Goal: Navigation & Orientation: Find specific page/section

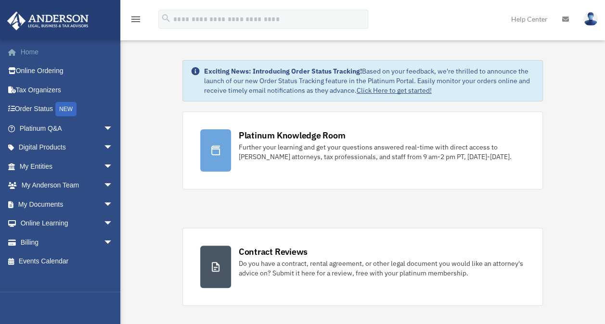
click at [32, 49] on link "Home" at bounding box center [67, 51] width 121 height 19
click at [67, 108] on div "NEW" at bounding box center [65, 109] width 21 height 14
click at [592, 17] on img at bounding box center [590, 19] width 14 height 14
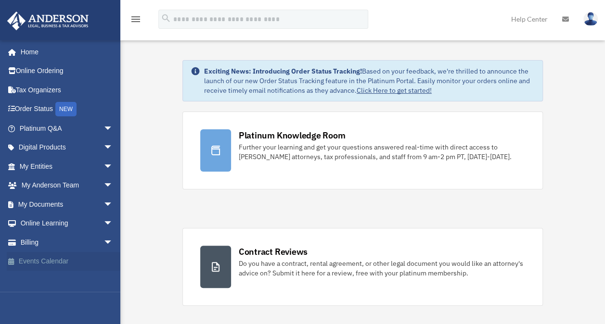
click at [83, 266] on link "Events Calendar" at bounding box center [67, 261] width 121 height 19
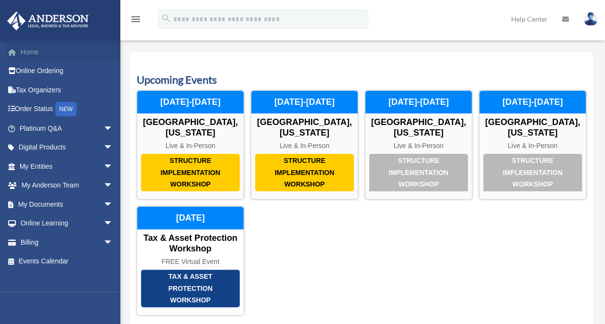
click at [57, 46] on link "Home" at bounding box center [67, 51] width 121 height 19
